Goal: Task Accomplishment & Management: Complete application form

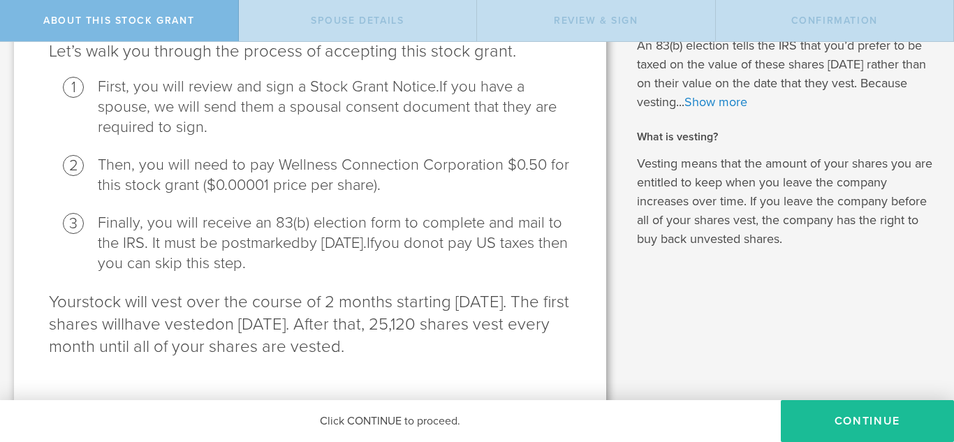
scroll to position [204, 0]
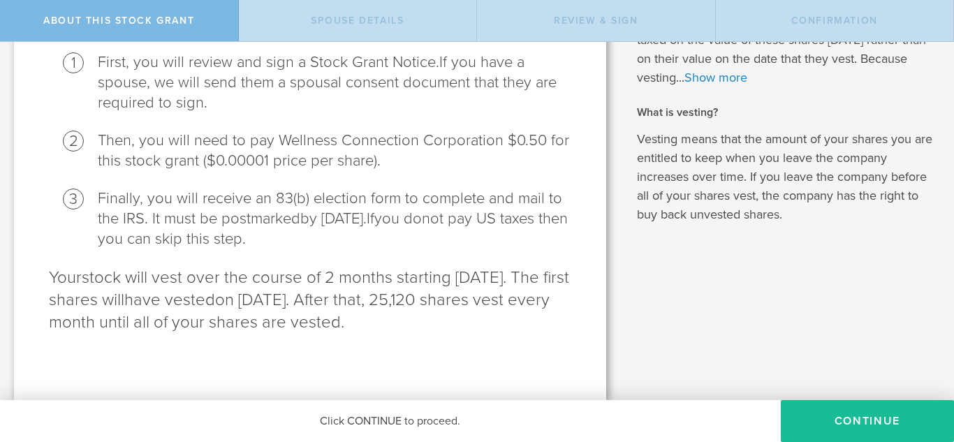
drag, startPoint x: 945, startPoint y: 121, endPoint x: 166, endPoint y: 336, distance: 807.4
click at [166, 336] on div "Wellness Connection Corporation is granting you 50,240 shares of stock Let’s wa…" at bounding box center [310, 126] width 592 height 548
click at [884, 411] on button "CONTINUE" at bounding box center [867, 421] width 173 height 42
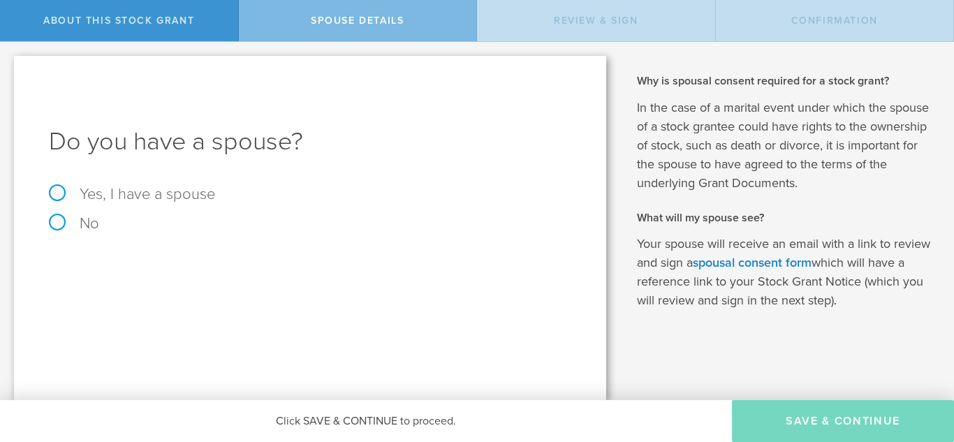
scroll to position [0, 0]
click at [111, 186] on label "Yes, I have a spouse" at bounding box center [310, 193] width 522 height 15
click at [9, 64] on input "Yes, I have a spouse" at bounding box center [4, 53] width 9 height 22
radio input "true"
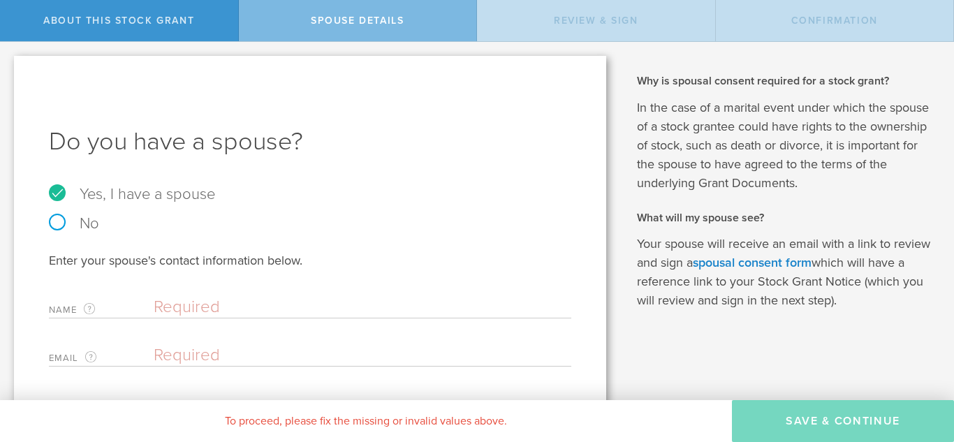
click at [251, 304] on input "text" at bounding box center [359, 307] width 411 height 21
type input "[PERSON_NAME]"
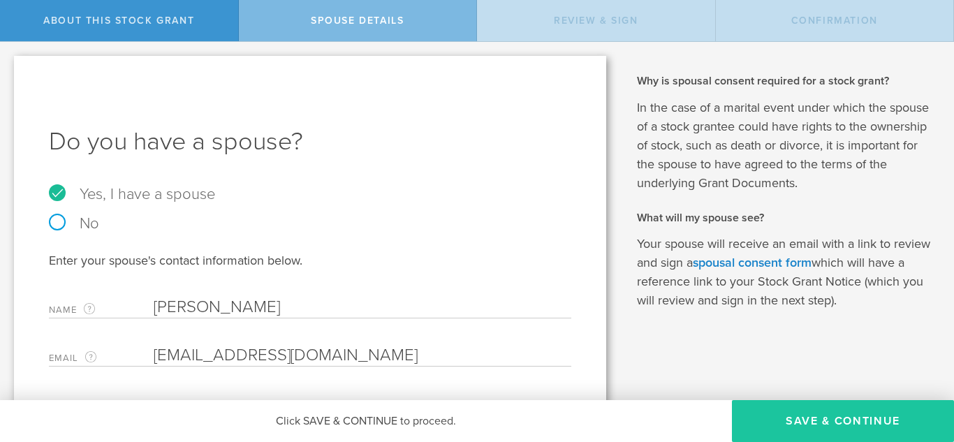
type input "[EMAIL_ADDRESS][DOMAIN_NAME]"
click at [841, 421] on button "Save & Continue" at bounding box center [843, 421] width 222 height 42
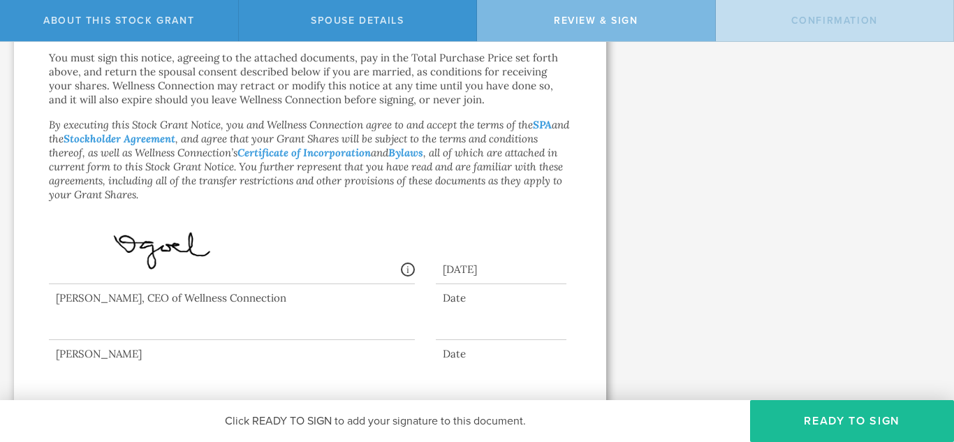
scroll to position [1165, 0]
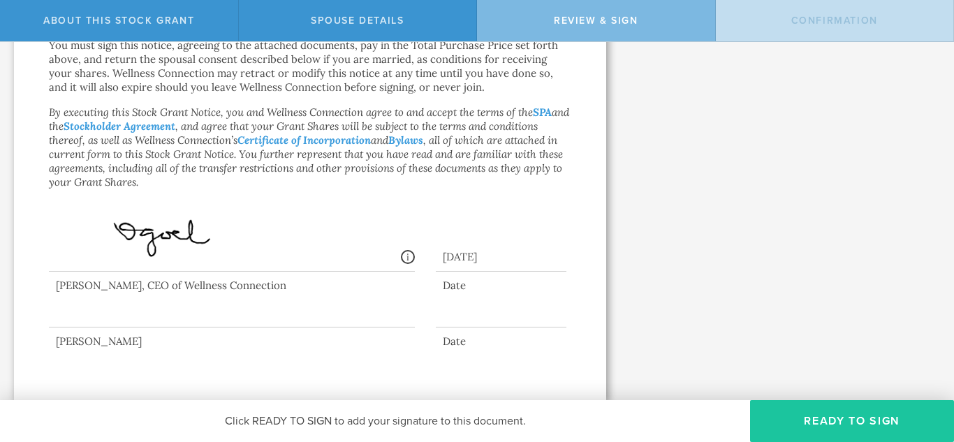
click at [887, 423] on button "Ready to Sign" at bounding box center [852, 421] width 204 height 42
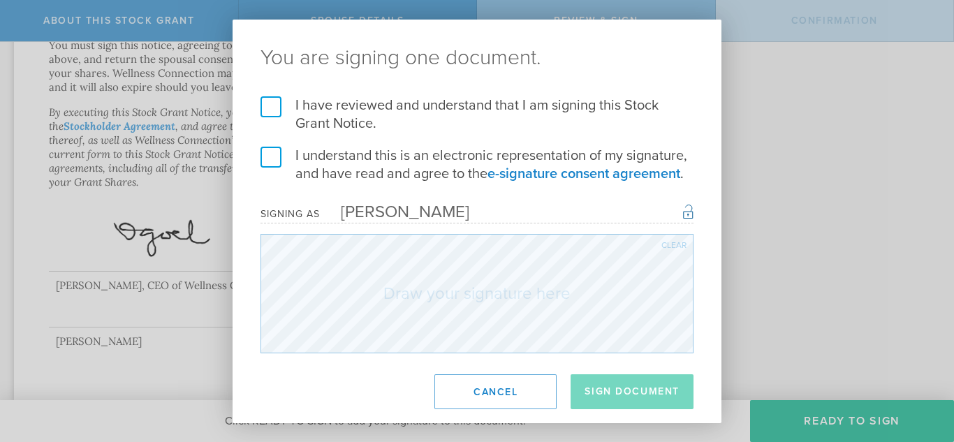
click at [275, 102] on label "I have reviewed and understand that I am signing this Stock Grant Notice." at bounding box center [476, 114] width 433 height 36
click at [0, 0] on input "I have reviewed and understand that I am signing this Stock Grant Notice." at bounding box center [0, 0] width 0 height 0
click at [272, 160] on label "I understand this is an electronic representation of my signature, and have rea…" at bounding box center [476, 165] width 433 height 36
click at [0, 0] on input "I understand this is an electronic representation of my signature, and have rea…" at bounding box center [0, 0] width 0 height 0
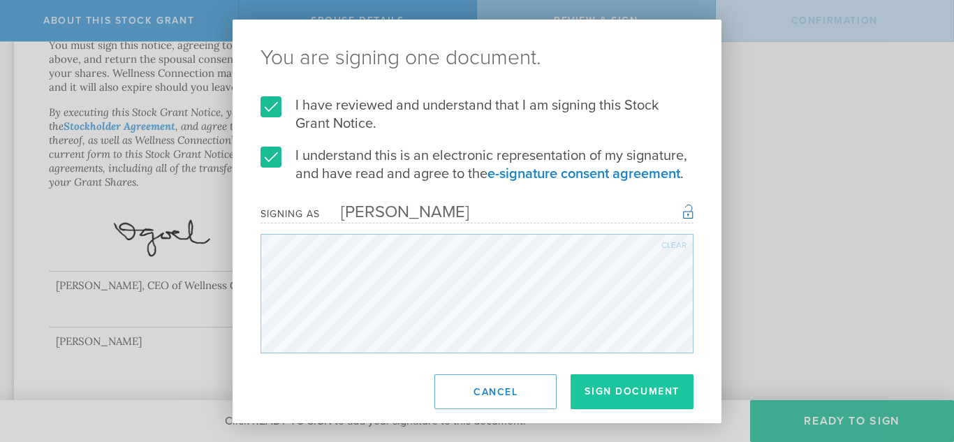
click at [628, 383] on button "Sign Document" at bounding box center [631, 391] width 123 height 35
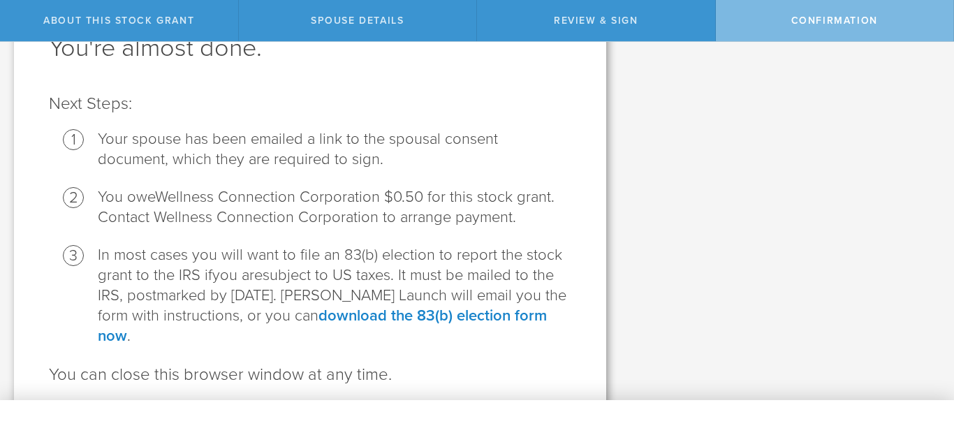
scroll to position [146, 0]
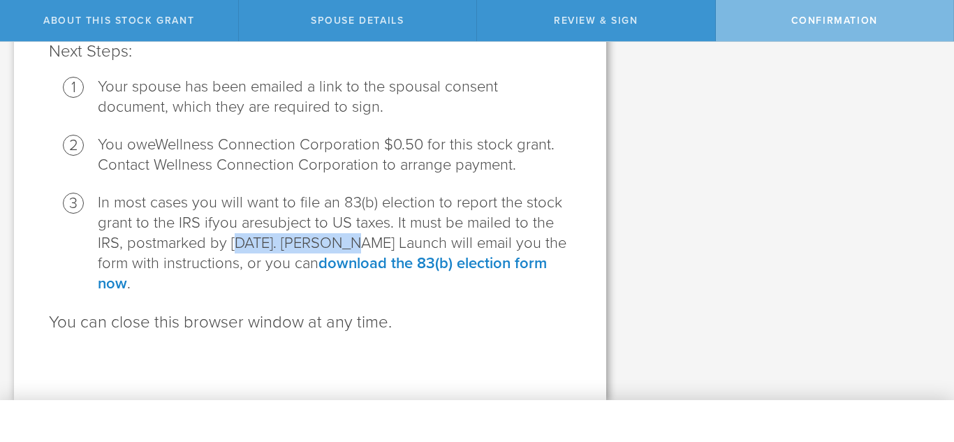
drag, startPoint x: 243, startPoint y: 242, endPoint x: 345, endPoint y: 244, distance: 102.0
click at [345, 244] on li "In most cases you will want to file an 83(b) election to report the stock grant…" at bounding box center [334, 243] width 473 height 101
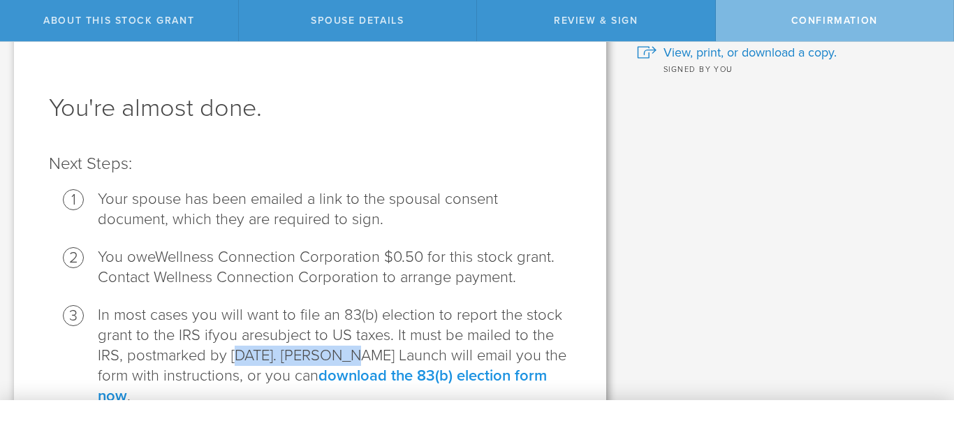
scroll to position [0, 0]
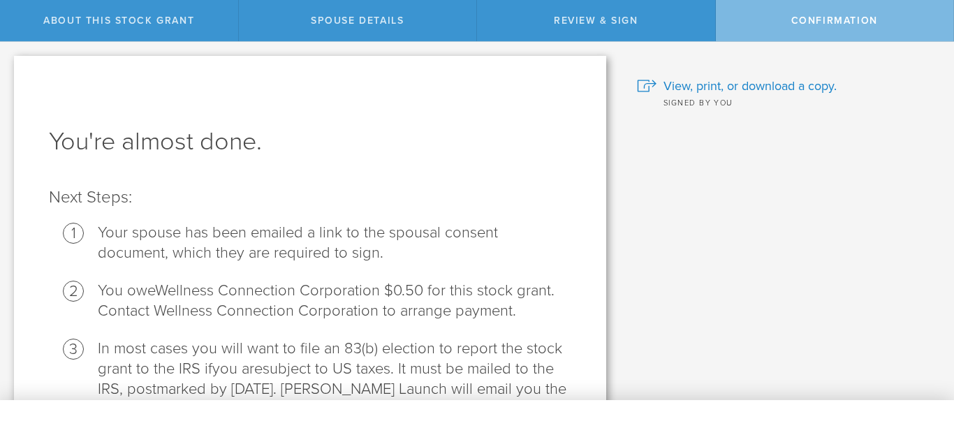
click at [750, 235] on div "Why and when do I have to pay for this stock grant? Following US tax laws and […" at bounding box center [787, 294] width 334 height 504
click at [725, 85] on span "View, print, or download a copy." at bounding box center [749, 86] width 173 height 18
